Goal: Transaction & Acquisition: Purchase product/service

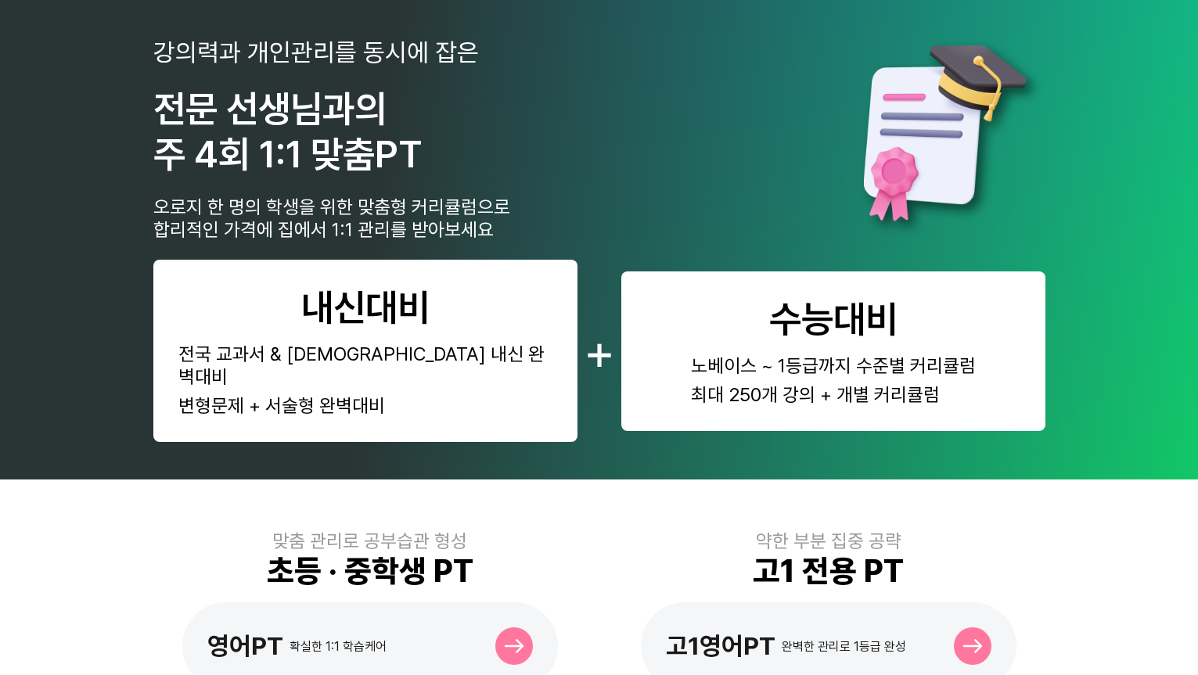
scroll to position [355, 0]
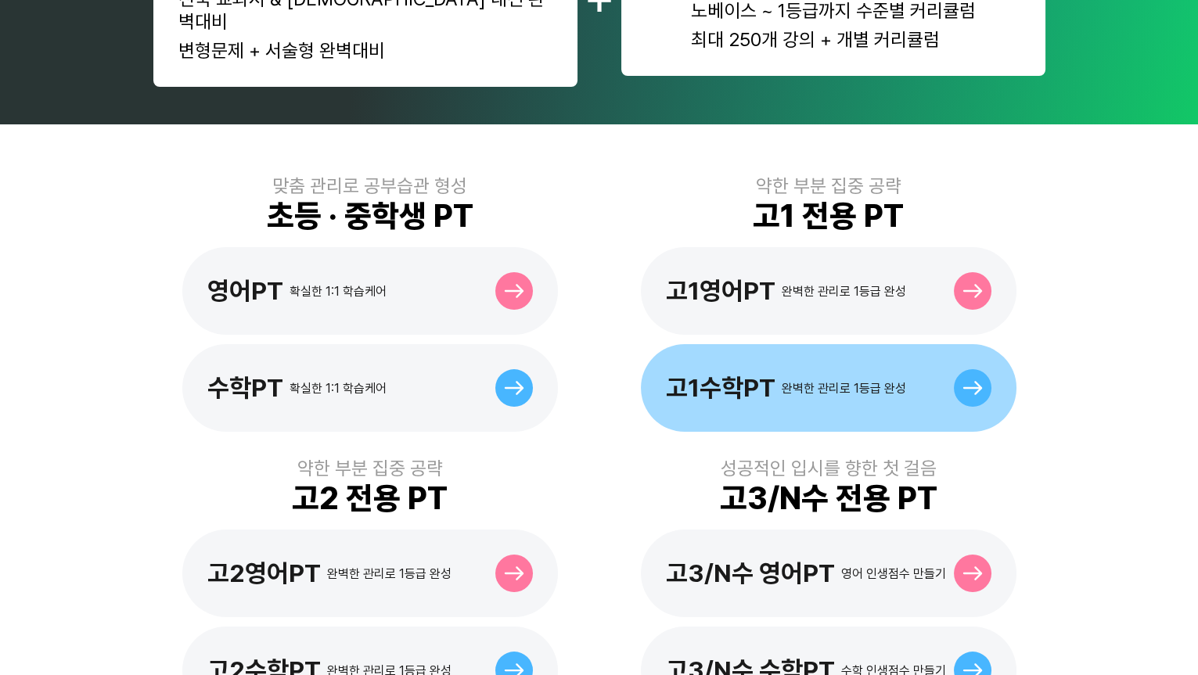
click at [773, 373] on div "고1수학PT" at bounding box center [721, 388] width 110 height 30
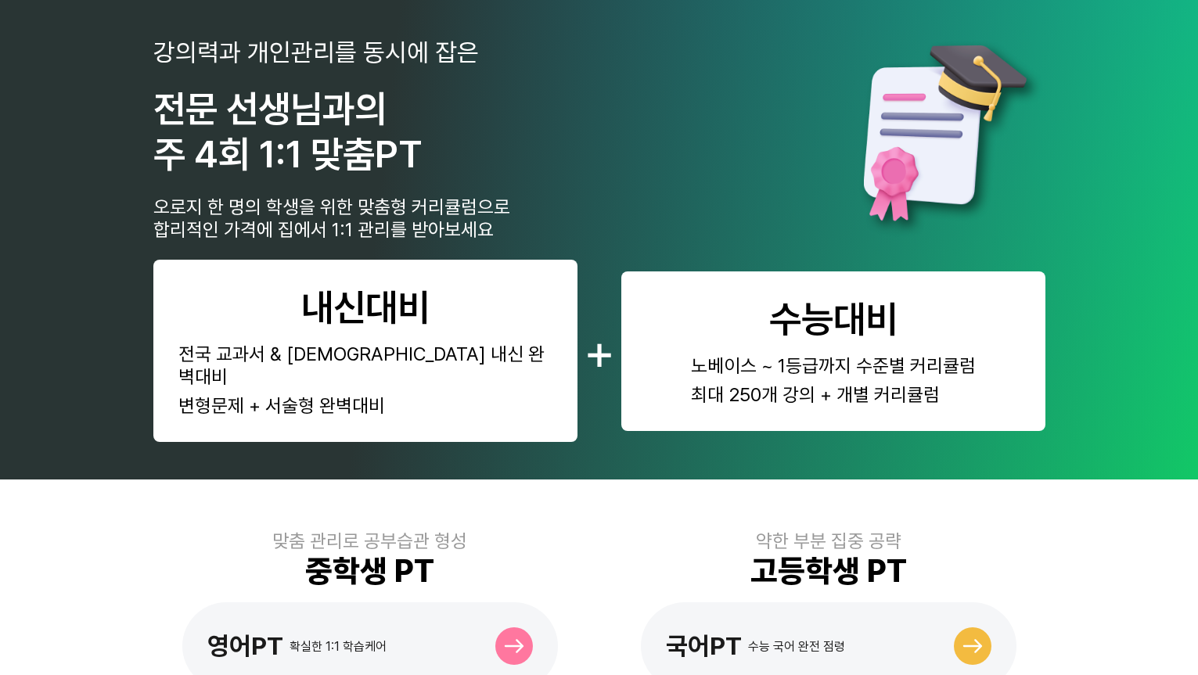
scroll to position [355, 0]
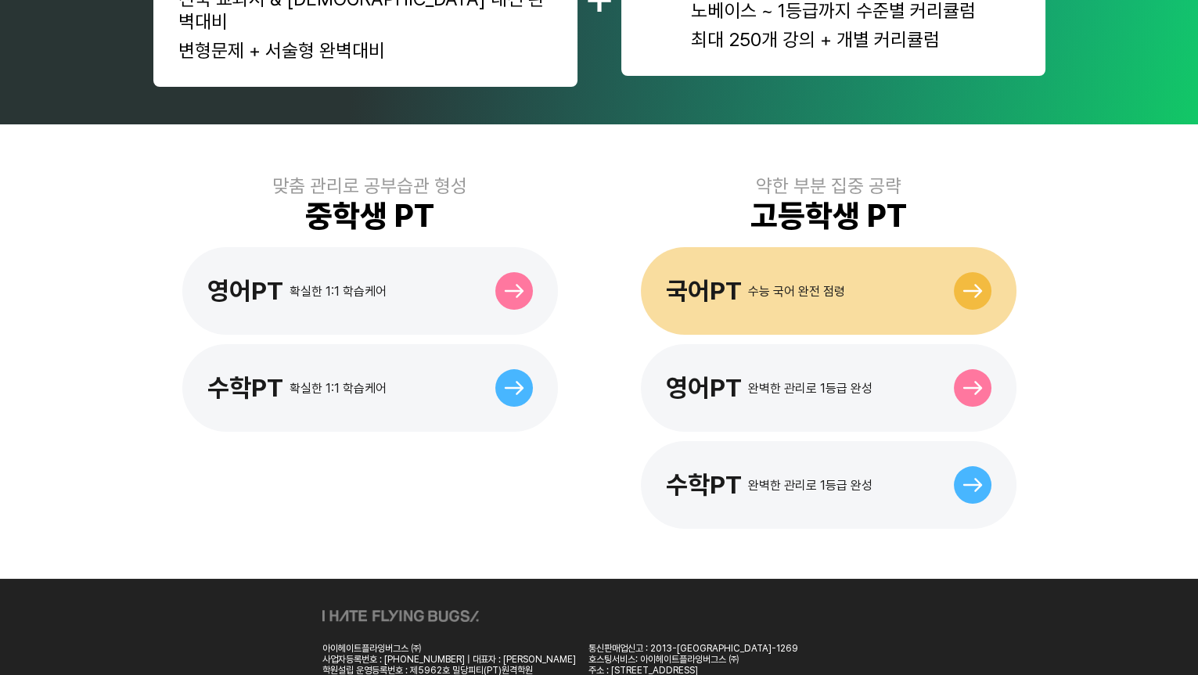
click at [749, 276] on div "국어PT 수능 국어 완전 점령" at bounding box center [755, 291] width 179 height 30
